Goal: Task Accomplishment & Management: Use online tool/utility

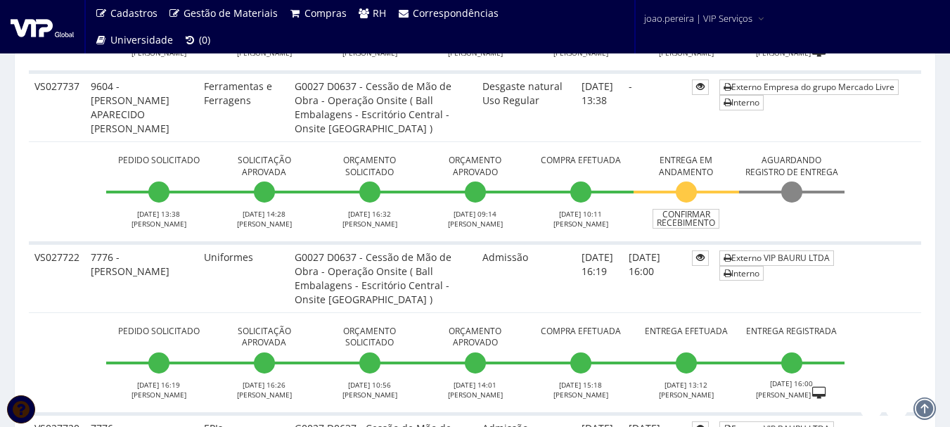
scroll to position [914, 0]
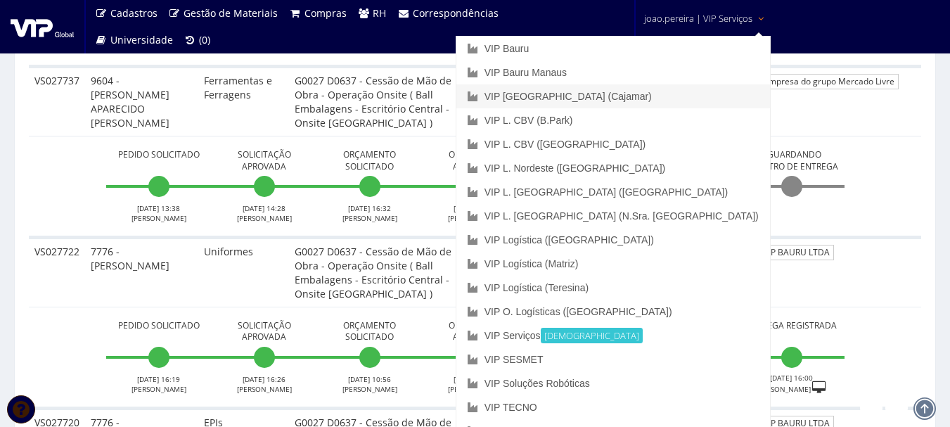
click at [665, 91] on link "VIP [GEOGRAPHIC_DATA] (Cajamar)" at bounding box center [613, 96] width 314 height 24
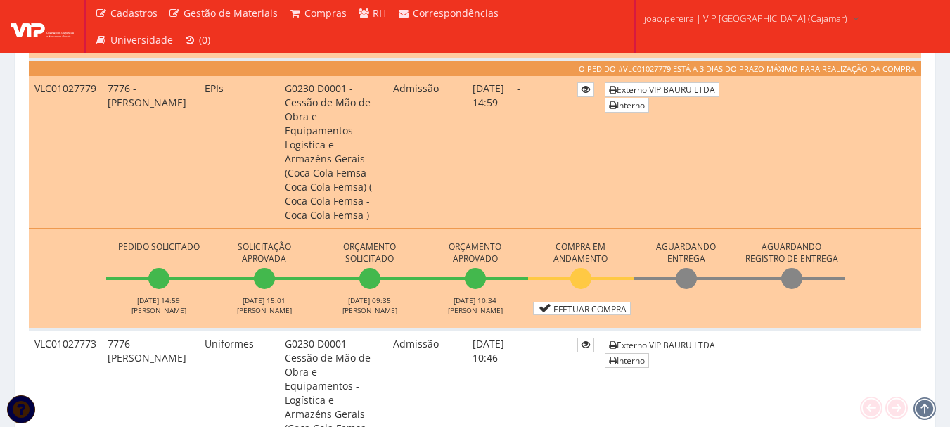
scroll to position [1195, 0]
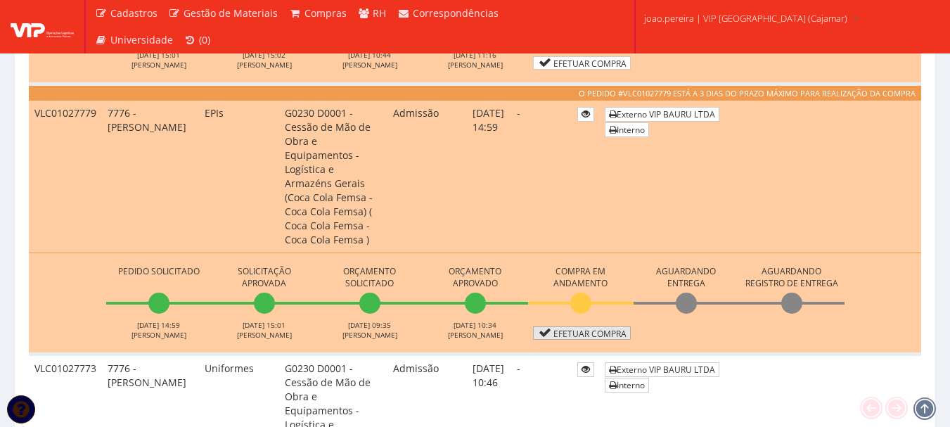
click at [582, 326] on link "Efetuar Compra" at bounding box center [582, 332] width 98 height 13
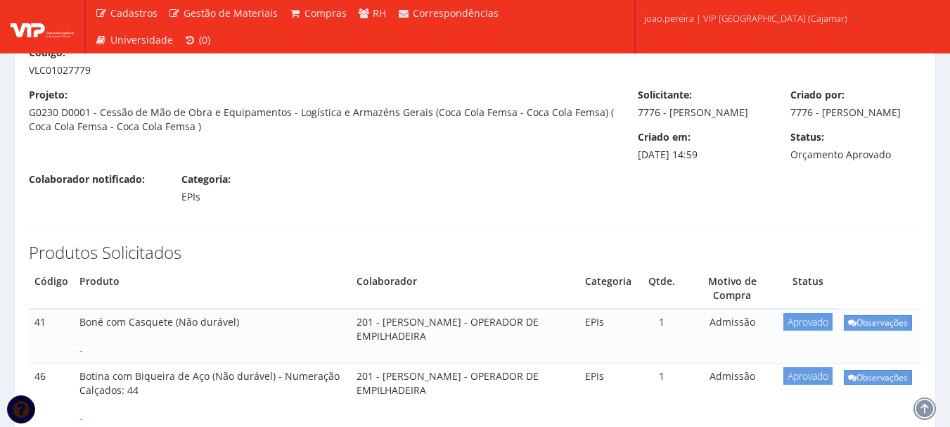
scroll to position [281, 0]
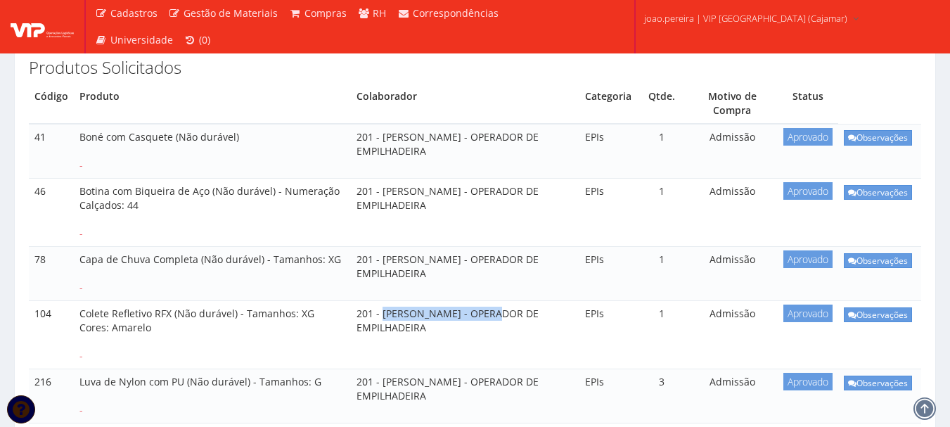
drag, startPoint x: 363, startPoint y: 301, endPoint x: 510, endPoint y: 293, distance: 147.2
click at [479, 301] on td "201 - [PERSON_NAME] - OPERADOR DE EMPILHADEIRA" at bounding box center [465, 335] width 229 height 68
copy td "[PERSON_NAME]"
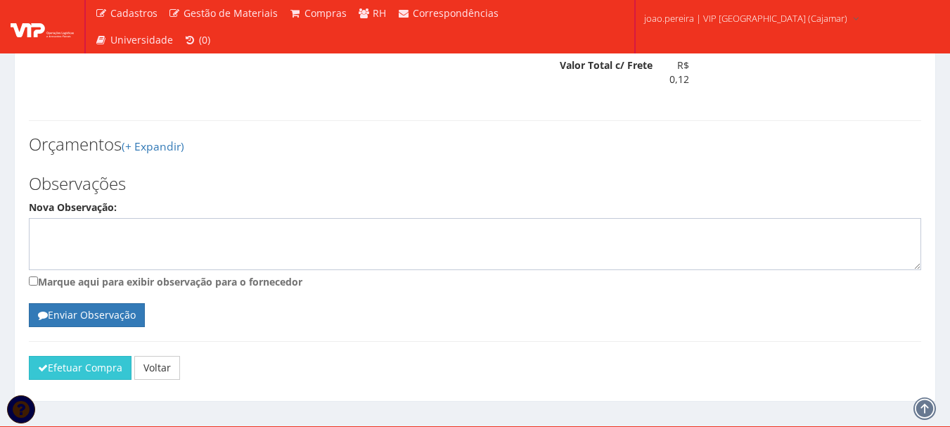
scroll to position [1266, 0]
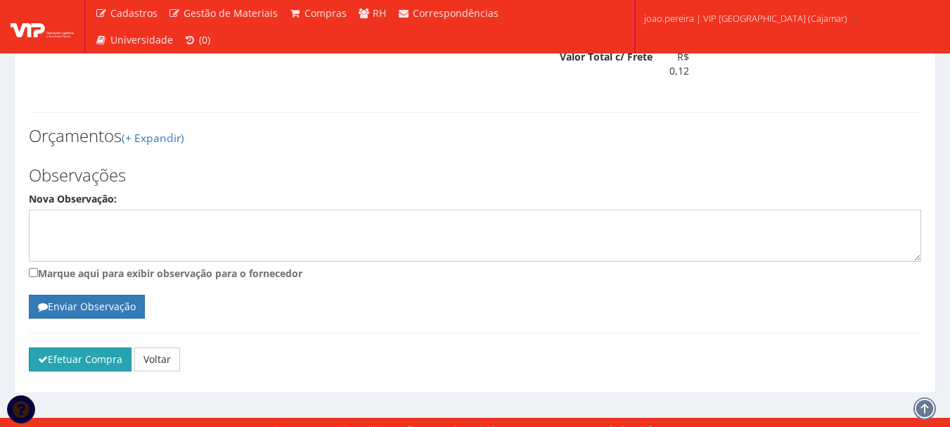
click at [81, 347] on button "Efetuar Compra" at bounding box center [80, 359] width 103 height 24
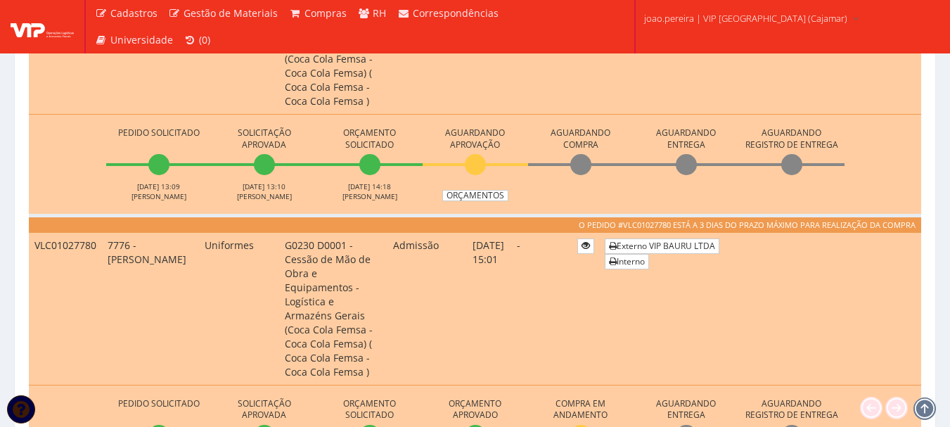
scroll to position [985, 0]
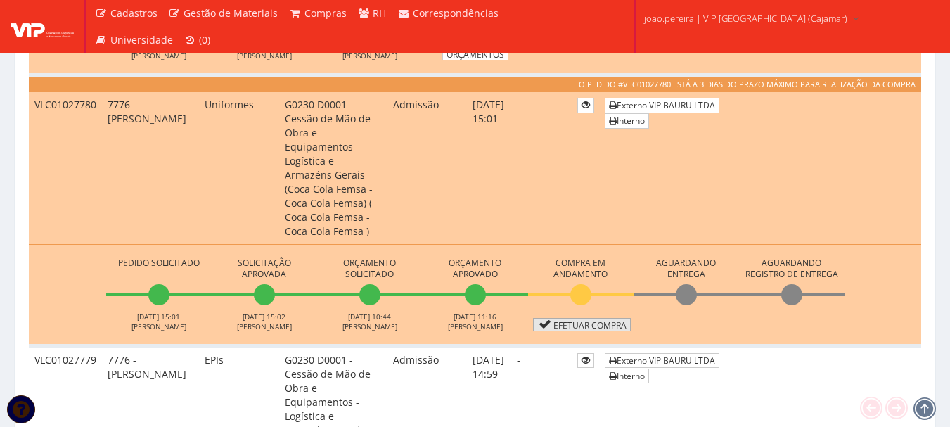
click at [596, 318] on link "Efetuar Compra" at bounding box center [582, 324] width 98 height 13
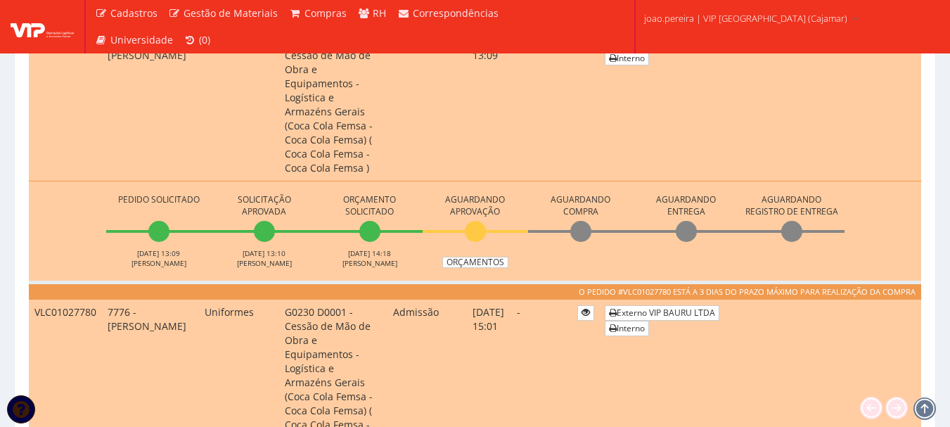
scroll to position [774, 0]
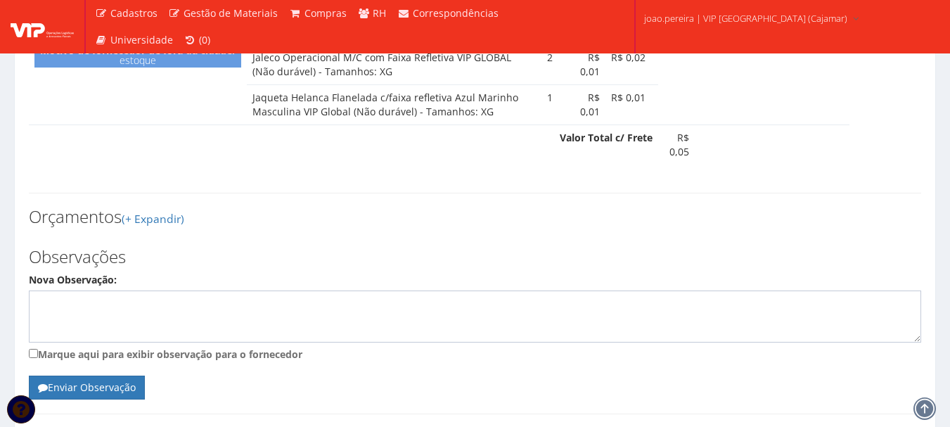
scroll to position [774, 0]
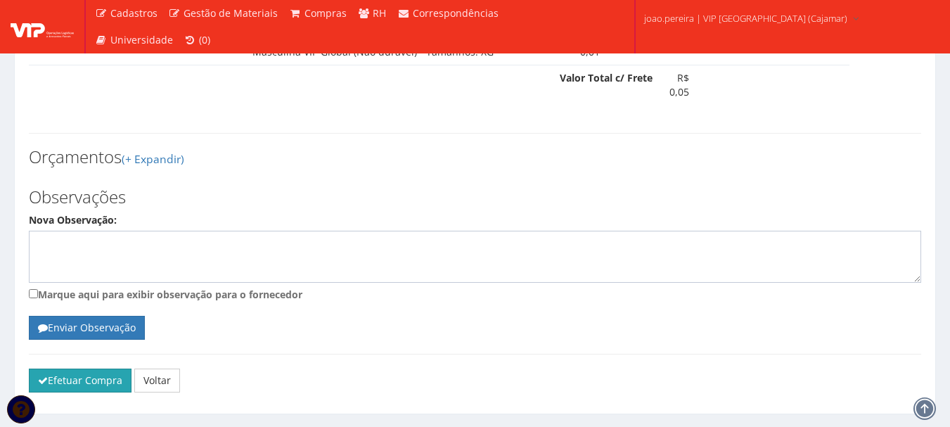
click at [85, 368] on button "Efetuar Compra" at bounding box center [80, 380] width 103 height 24
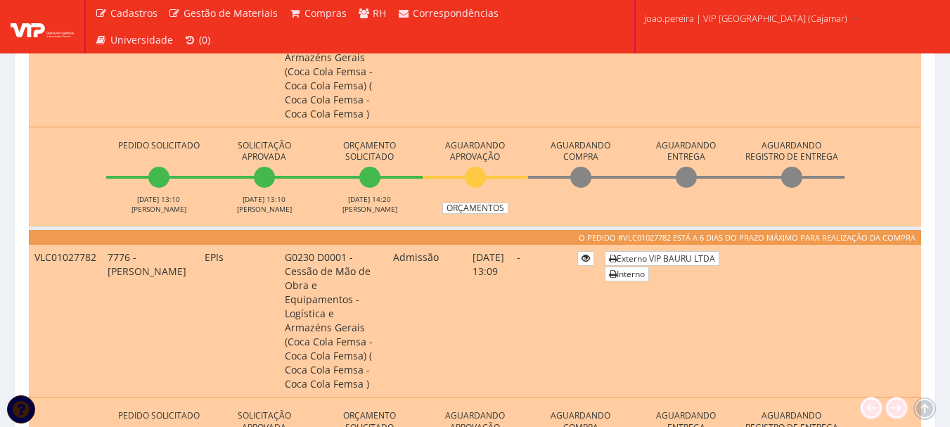
scroll to position [563, 0]
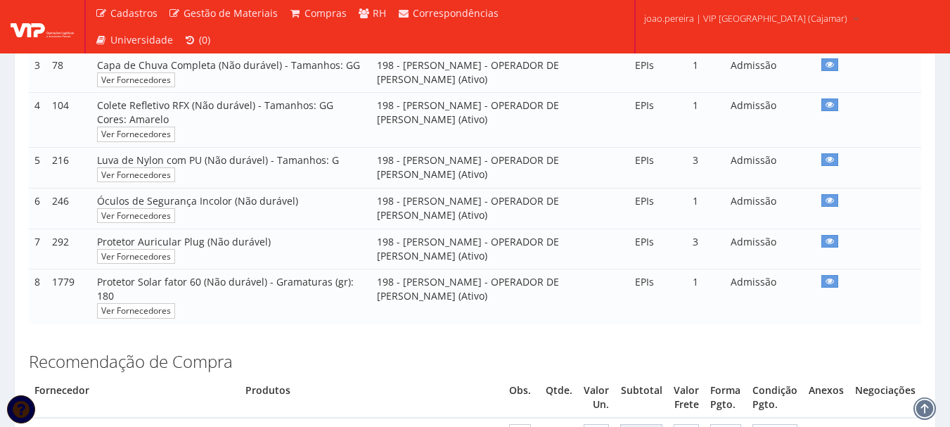
scroll to position [413, 0]
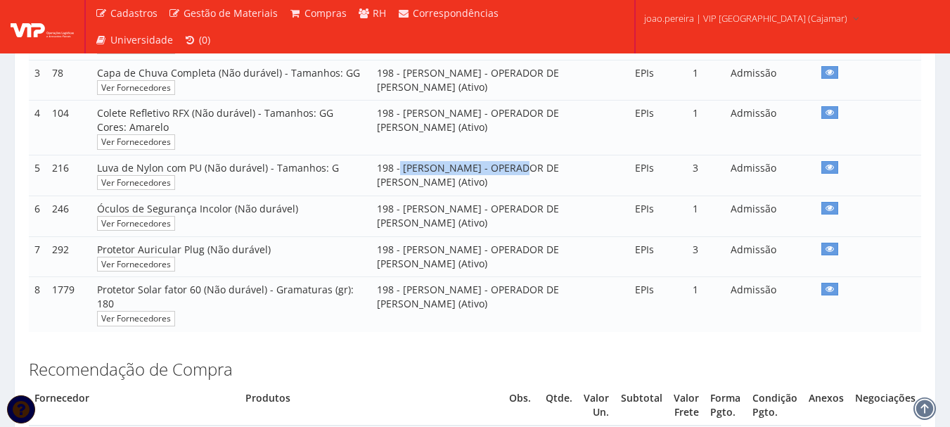
drag, startPoint x: 389, startPoint y: 181, endPoint x: 510, endPoint y: 182, distance: 121.0
click at [510, 182] on td "198 - [PERSON_NAME] - OPERADOR DE [PERSON_NAME] (Ativo)" at bounding box center [500, 175] width 258 height 41
copy td "[PERSON_NAME]"
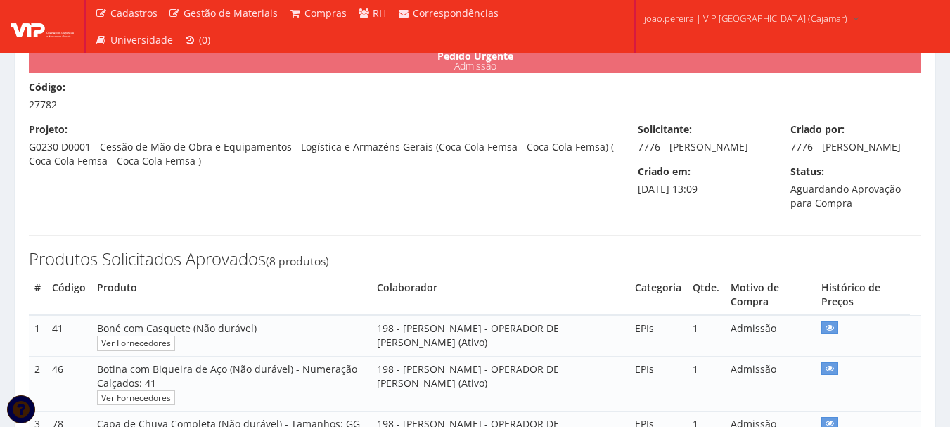
scroll to position [141, 0]
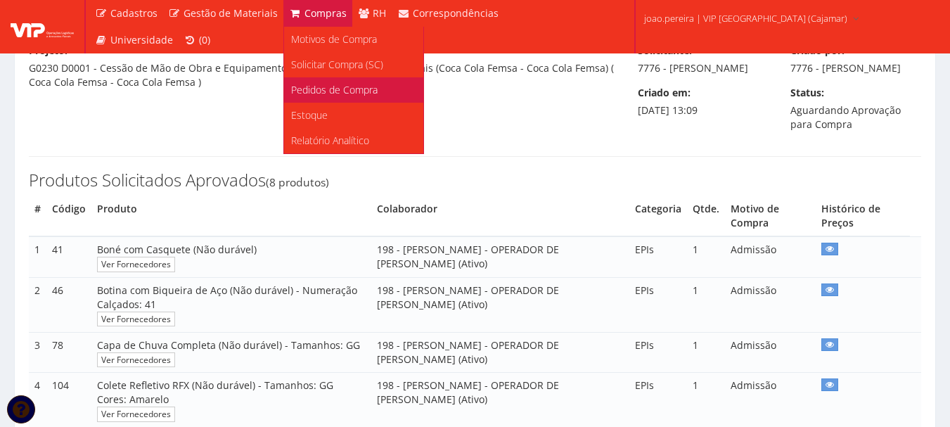
click at [324, 87] on span "Pedidos de Compra" at bounding box center [334, 89] width 86 height 13
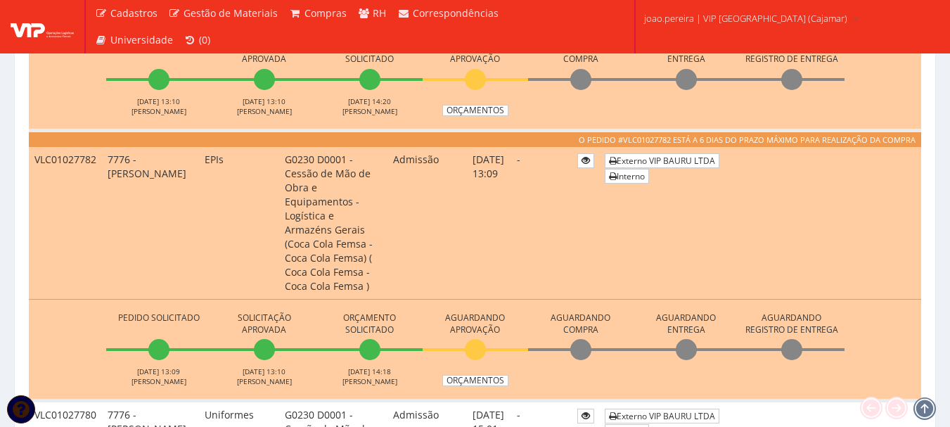
scroll to position [633, 0]
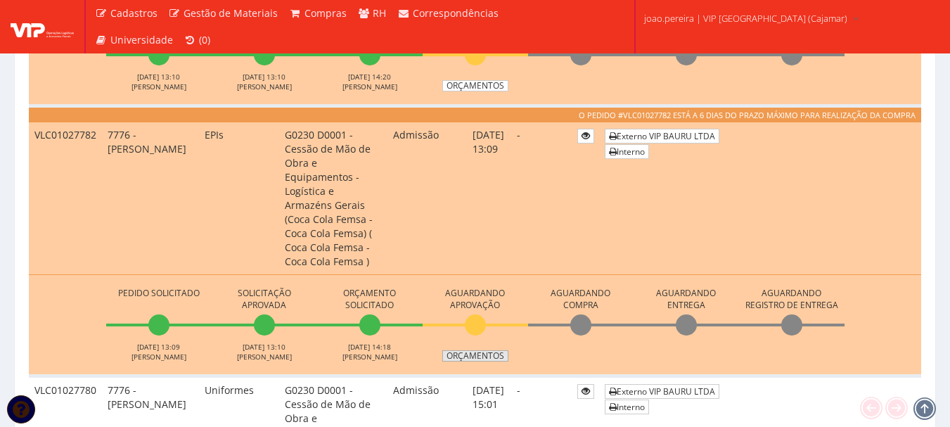
click at [482, 350] on link "Orçamentos" at bounding box center [475, 355] width 66 height 11
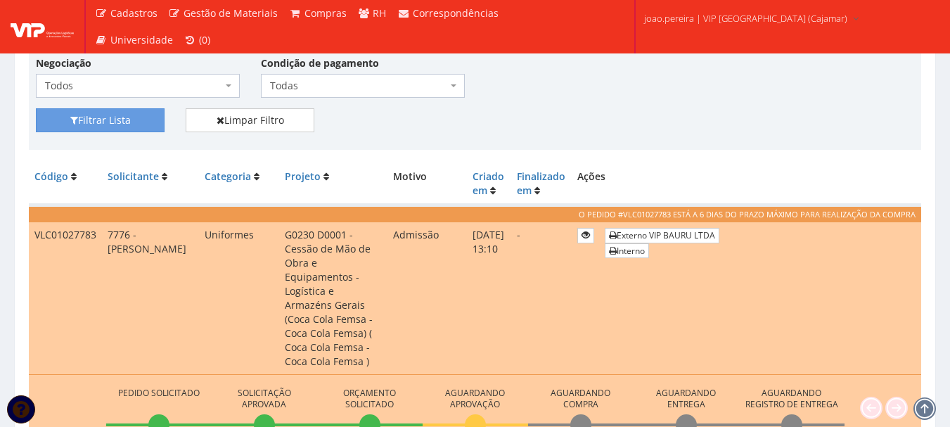
scroll to position [141, 0]
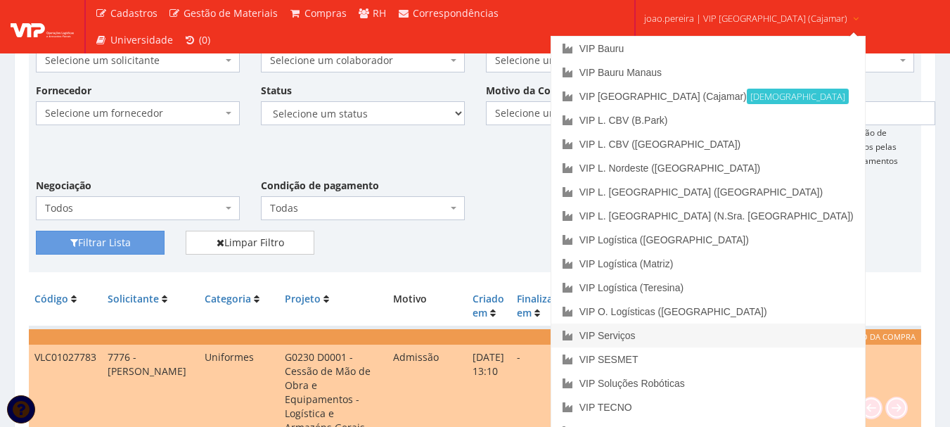
click at [682, 332] on link "VIP Serviços" at bounding box center [708, 335] width 314 height 24
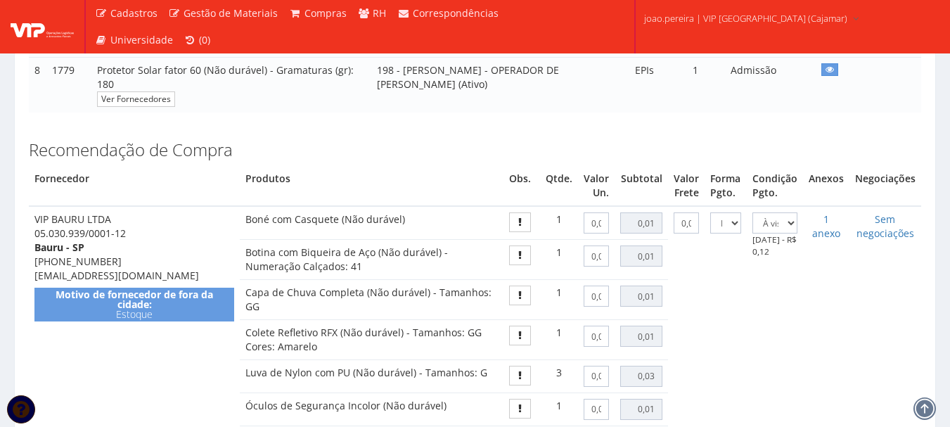
scroll to position [633, 0]
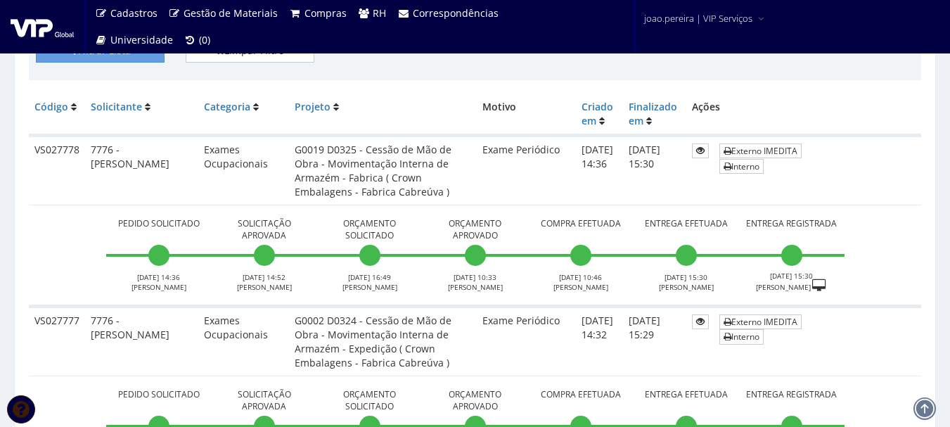
scroll to position [422, 0]
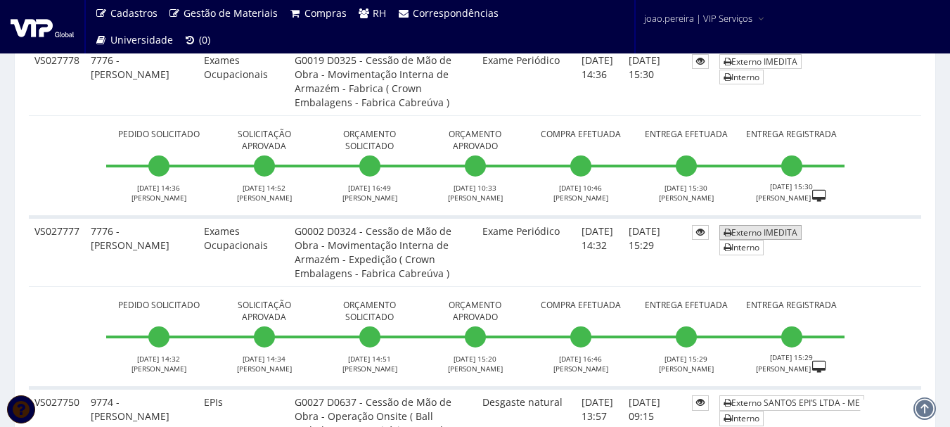
click at [757, 229] on link "Externo IMEDITA" at bounding box center [760, 232] width 82 height 15
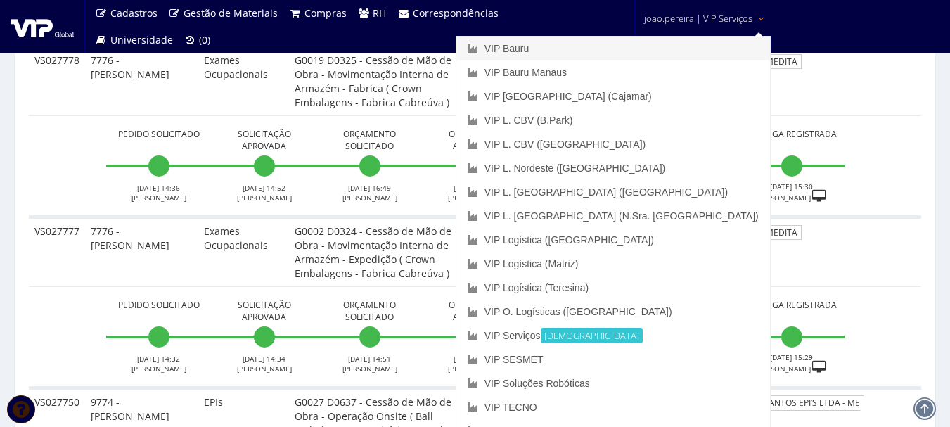
click at [639, 46] on link "VIP Bauru" at bounding box center [613, 49] width 314 height 24
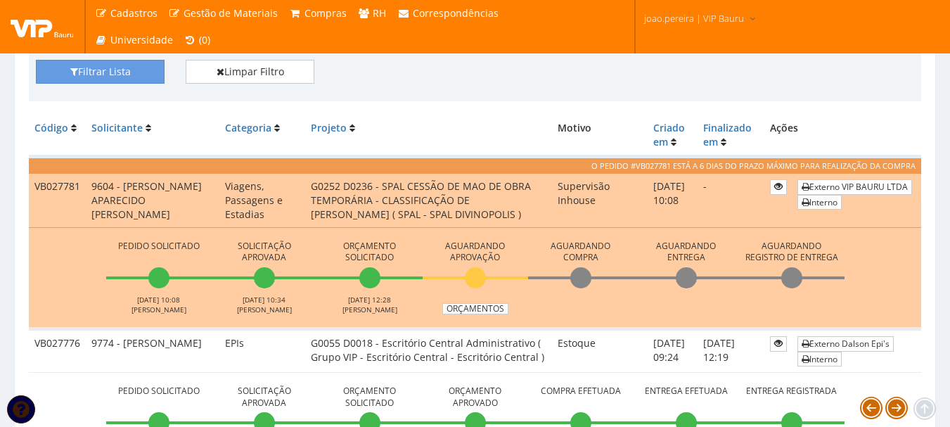
scroll to position [312, 0]
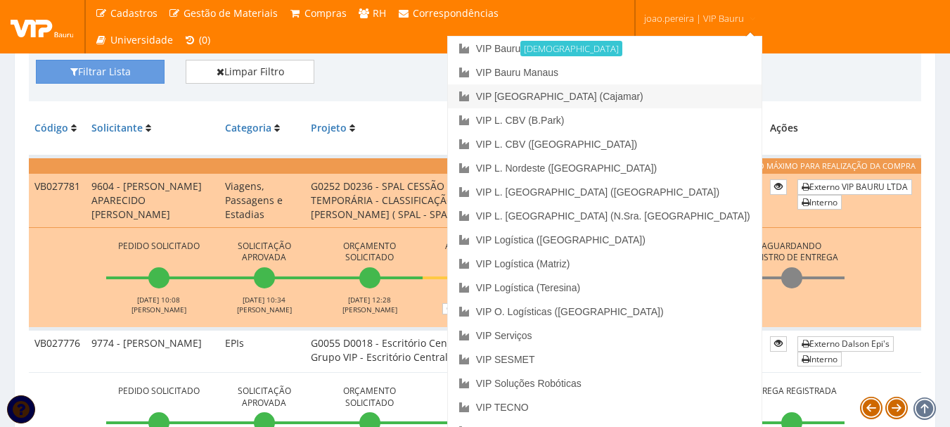
click at [643, 93] on link "VIP [GEOGRAPHIC_DATA] (Cajamar)" at bounding box center [605, 96] width 314 height 24
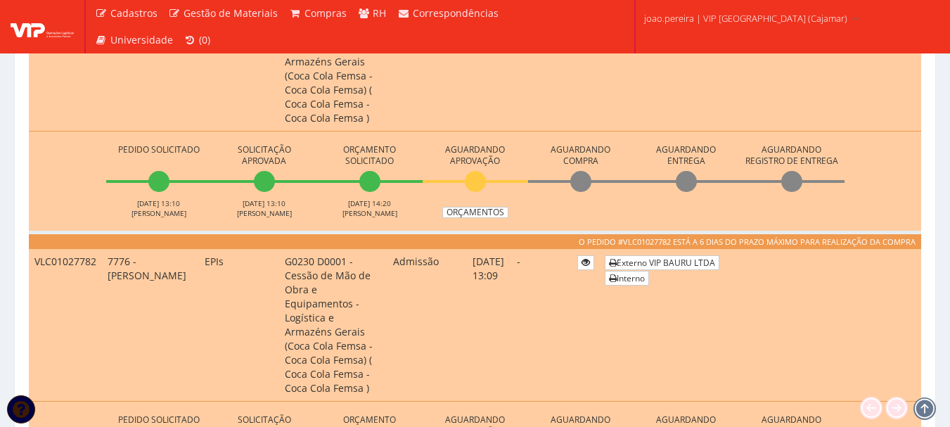
scroll to position [563, 0]
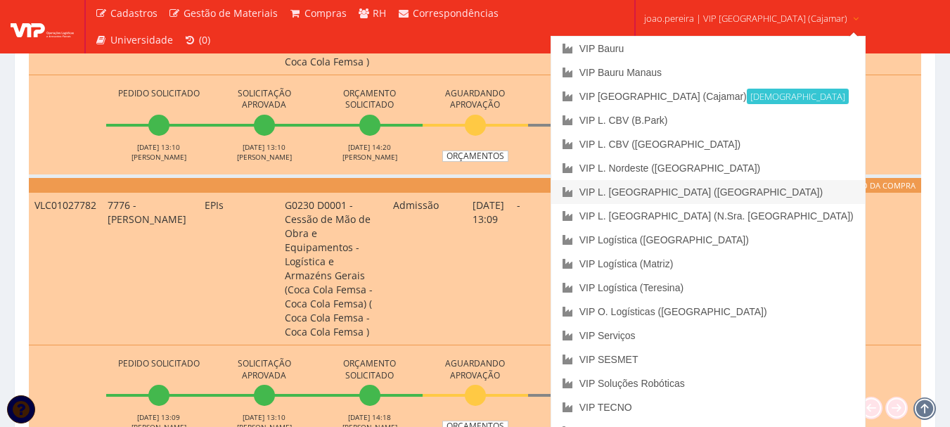
click at [712, 190] on link "VIP L. [GEOGRAPHIC_DATA] ([GEOGRAPHIC_DATA])" at bounding box center [708, 192] width 314 height 24
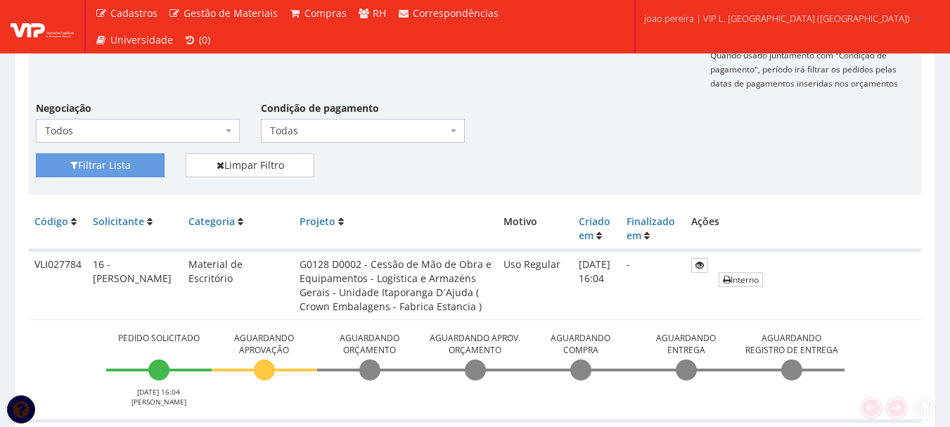
scroll to position [281, 0]
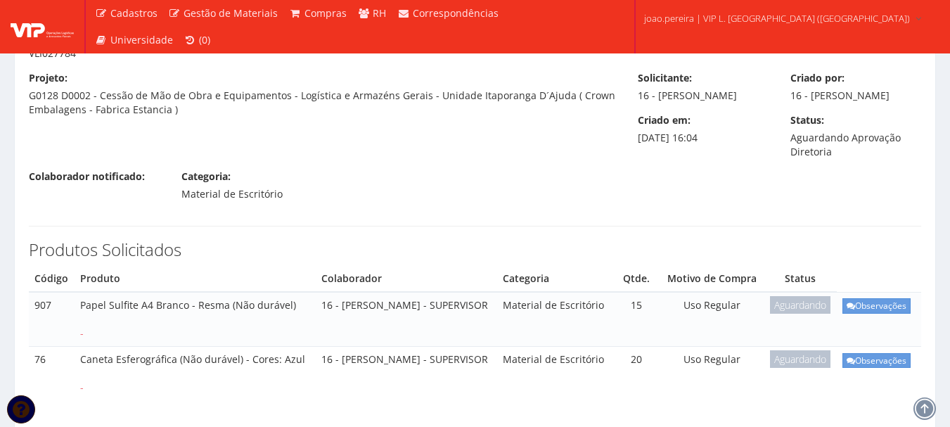
scroll to position [211, 0]
